Goal: Complete application form

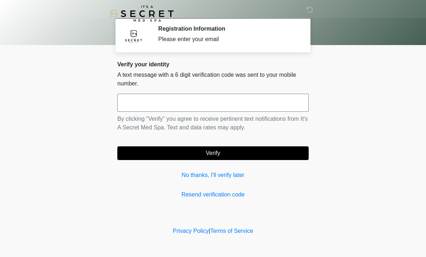
click at [218, 188] on div "Verify your identity A text message with a 6 digit verification code was sent t…" at bounding box center [212, 130] width 191 height 138
click at [168, 103] on input "text" at bounding box center [212, 103] width 191 height 18
type input "******"
click at [237, 157] on button "Verify" at bounding box center [212, 153] width 191 height 14
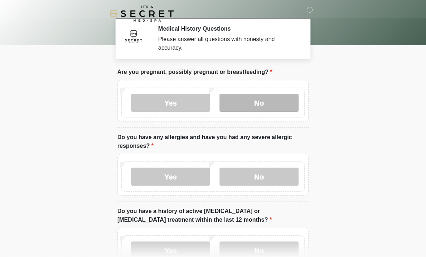
click at [256, 106] on label "No" at bounding box center [258, 103] width 79 height 18
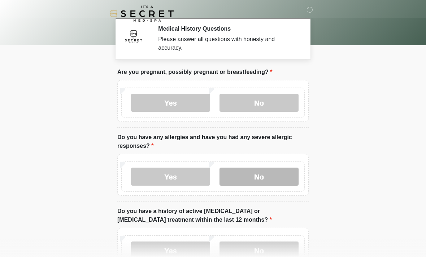
click at [253, 182] on label "No" at bounding box center [258, 177] width 79 height 18
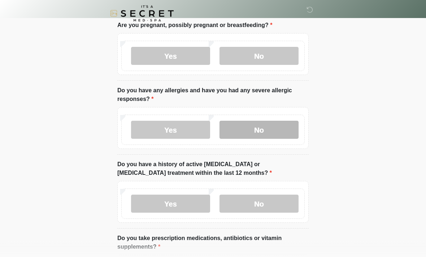
scroll to position [48, 0]
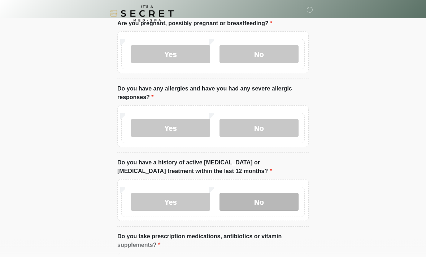
click at [263, 204] on label "No" at bounding box center [258, 202] width 79 height 18
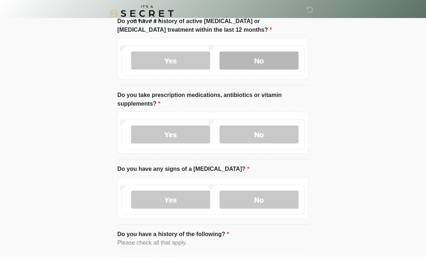
scroll to position [190, 0]
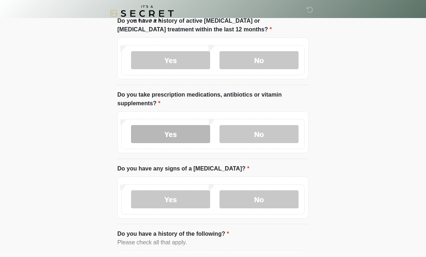
click at [175, 142] on label "Yes" at bounding box center [170, 135] width 79 height 18
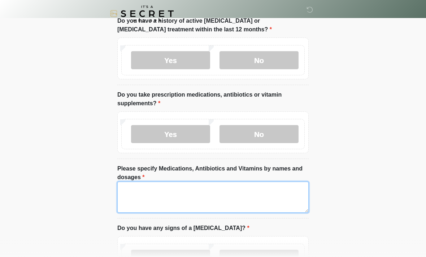
click at [164, 195] on textarea "Please specify Medications, Antibiotics and Vitamins by names and dosages" at bounding box center [212, 197] width 191 height 31
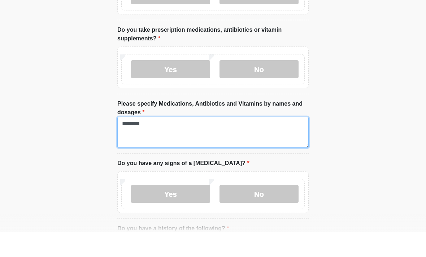
scroll to position [233, 0]
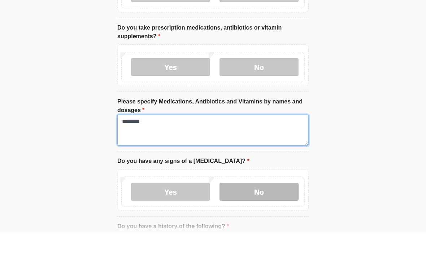
type textarea "********"
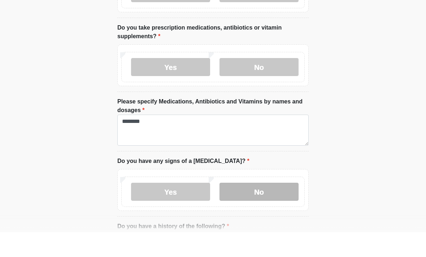
click at [260, 208] on label "No" at bounding box center [258, 217] width 79 height 18
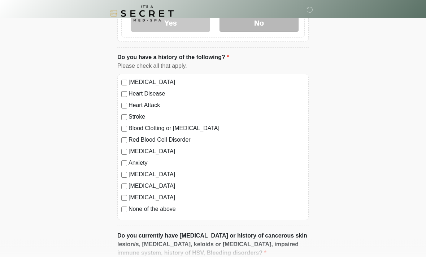
scroll to position [427, 0]
click at [120, 213] on div "[MEDICAL_DATA] Heart Disease Heart Attack Stroke Blood Clotting or [MEDICAL_DAT…" at bounding box center [212, 147] width 191 height 146
click at [119, 211] on div "[MEDICAL_DATA] Heart Disease Heart Attack Stroke Blood Clotting or [MEDICAL_DAT…" at bounding box center [212, 147] width 191 height 146
click at [122, 216] on div "[MEDICAL_DATA] Heart Disease Heart Attack Stroke Blood Clotting or [MEDICAL_DAT…" at bounding box center [212, 147] width 191 height 146
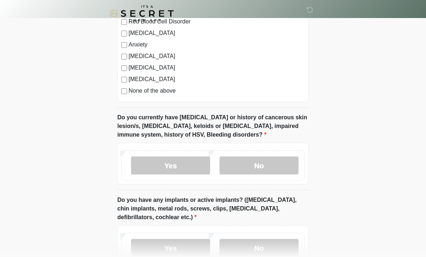
scroll to position [545, 0]
click at [269, 250] on label "No" at bounding box center [258, 248] width 79 height 18
click at [264, 168] on label "No" at bounding box center [258, 166] width 79 height 18
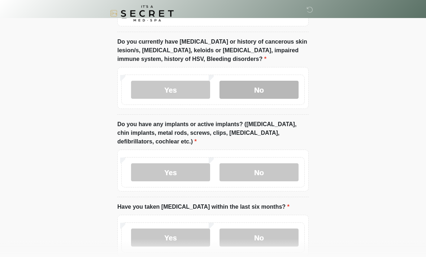
scroll to position [660, 0]
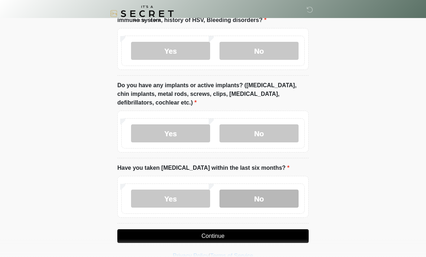
click at [266, 197] on label "No" at bounding box center [258, 199] width 79 height 18
click at [247, 237] on button "Continue" at bounding box center [212, 236] width 191 height 14
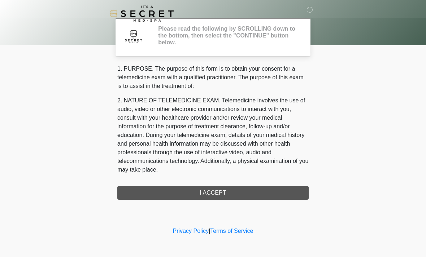
scroll to position [0, 0]
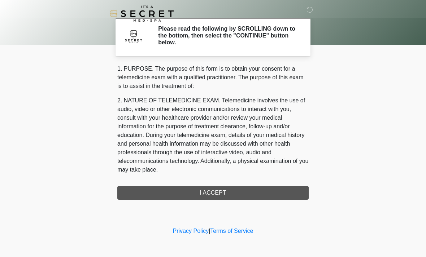
click at [234, 194] on div "1. PURPOSE. The purpose of this form is to obtain your consent for a telemedici…" at bounding box center [212, 132] width 191 height 135
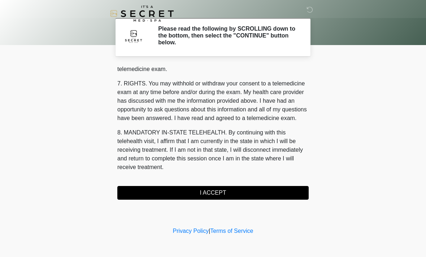
scroll to position [305, 0]
click at [219, 192] on button "I ACCEPT" at bounding box center [212, 193] width 191 height 14
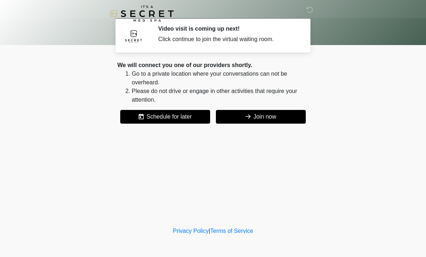
click at [281, 118] on button "Join now" at bounding box center [261, 117] width 90 height 14
click at [277, 113] on button "Join now" at bounding box center [261, 117] width 90 height 14
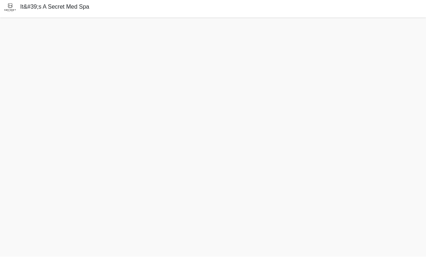
scroll to position [25, 0]
